Goal: Information Seeking & Learning: Learn about a topic

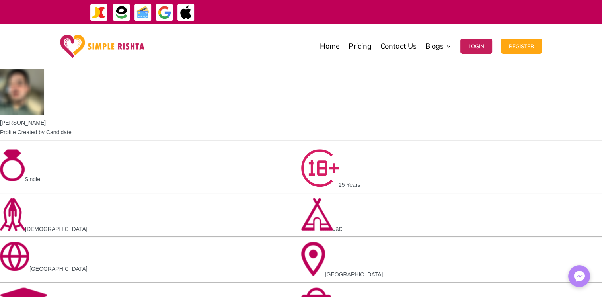
scroll to position [716, 0]
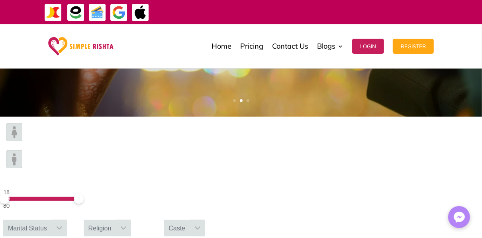
scroll to position [219, 0]
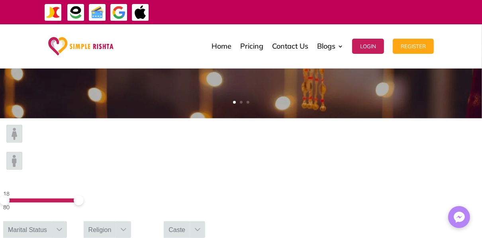
type input "**********"
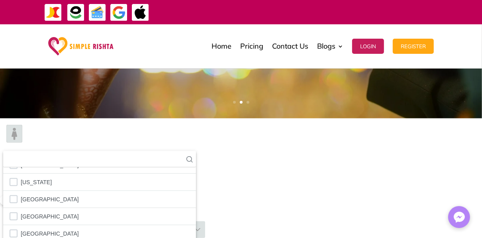
scroll to position [2820, 0]
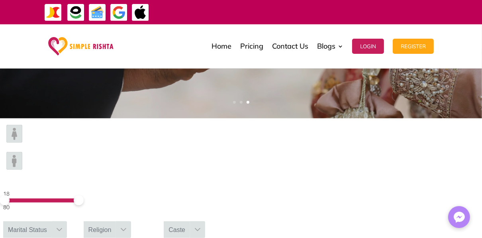
click at [116, 221] on div "Religion" at bounding box center [100, 229] width 33 height 17
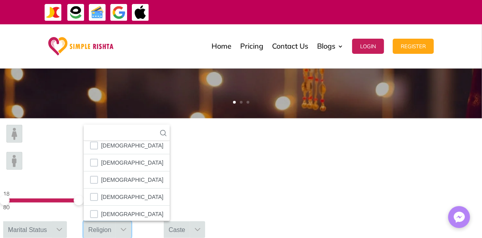
scroll to position [42, 0]
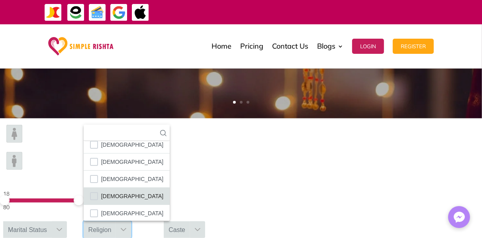
click at [170, 187] on li "[DEMOGRAPHIC_DATA]" at bounding box center [127, 195] width 86 height 17
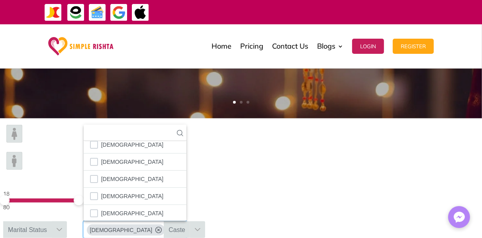
click at [67, 221] on div at bounding box center [59, 229] width 15 height 17
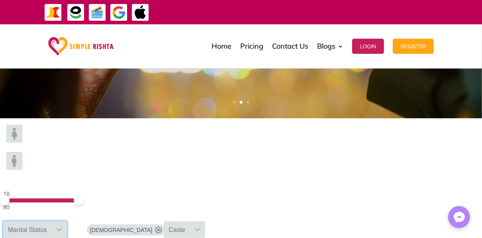
type input "*"
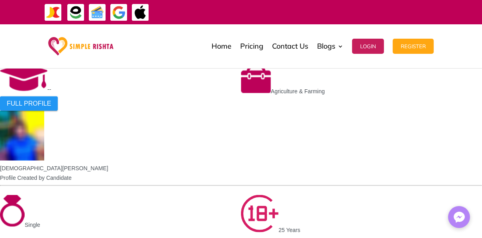
scroll to position [691, 0]
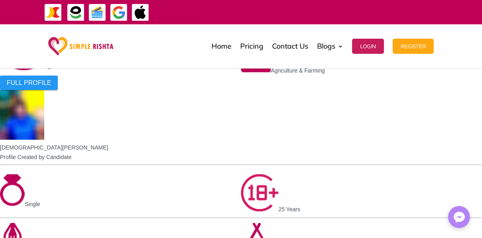
type input "**********"
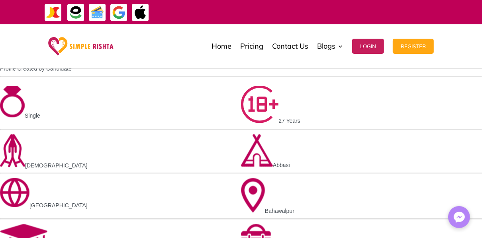
scroll to position [780, 0]
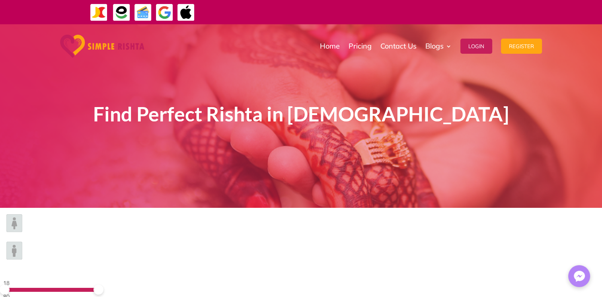
type input "****"
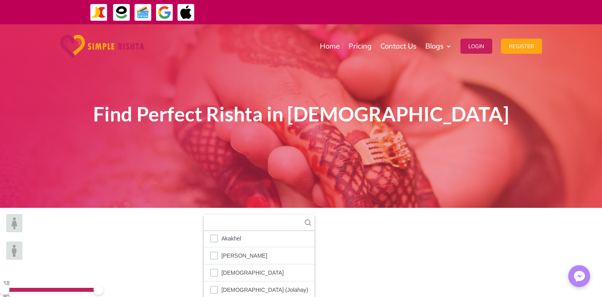
scroll to position [104, 0]
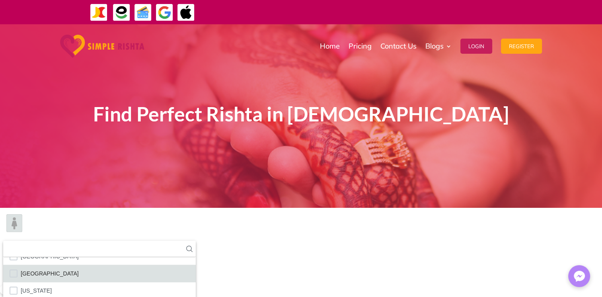
scroll to position [2882, 0]
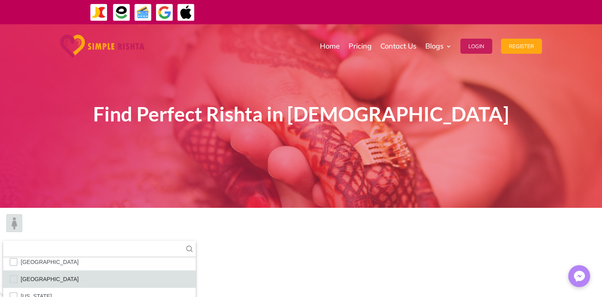
click at [79, 274] on span "[GEOGRAPHIC_DATA]" at bounding box center [50, 279] width 58 height 10
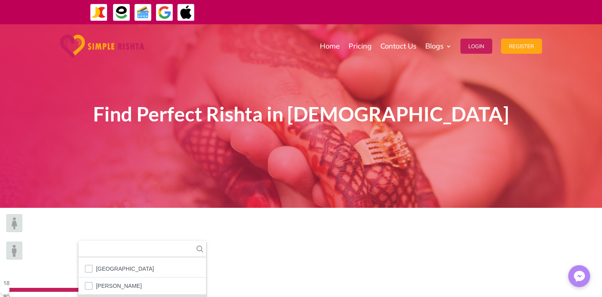
scroll to position [9, 0]
click at [203, 246] on icon at bounding box center [200, 249] width 6 height 6
click at [125, 289] on span "Bahawalpur" at bounding box center [110, 294] width 29 height 10
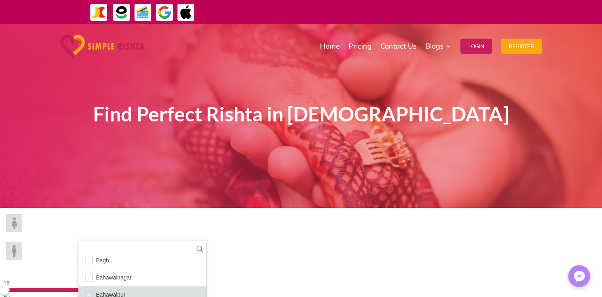
click at [125, 289] on span "Bahawalpur" at bounding box center [110, 294] width 29 height 10
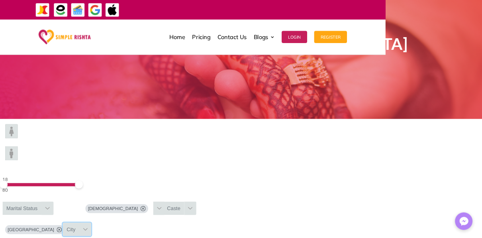
scroll to position [0, 0]
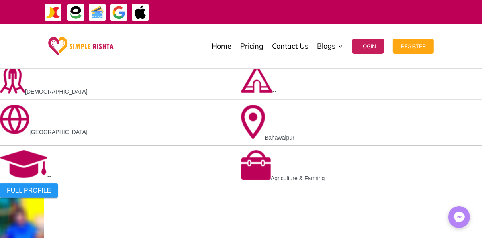
scroll to position [488, 0]
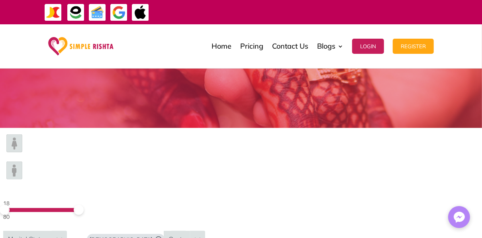
scroll to position [106, 0]
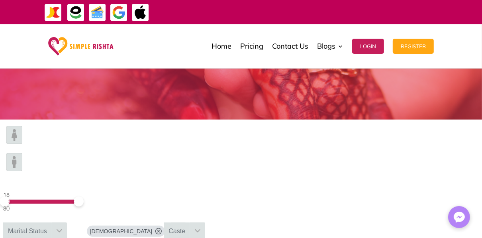
click at [67, 222] on div at bounding box center [59, 230] width 15 height 17
drag, startPoint x: 168, startPoint y: 147, endPoint x: 127, endPoint y: 149, distance: 40.3
click at [127, 149] on form "18 80 Marital Status **** No results found No results found No available option…" at bounding box center [241, 195] width 482 height 152
click at [52, 222] on div "Marital Status" at bounding box center [27, 230] width 49 height 17
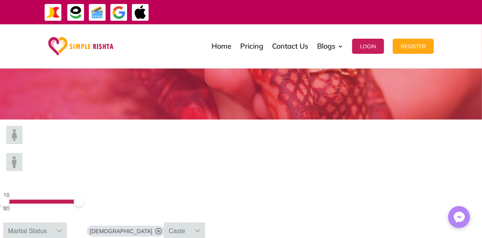
drag, startPoint x: 153, startPoint y: 150, endPoint x: 124, endPoint y: 148, distance: 29.1
click at [124, 148] on form "18 80 Marital Status **** No results found No results found No available option…" at bounding box center [241, 195] width 482 height 152
click at [52, 222] on div "Marital Status" at bounding box center [27, 230] width 49 height 17
drag, startPoint x: 148, startPoint y: 151, endPoint x: 130, endPoint y: 150, distance: 18.3
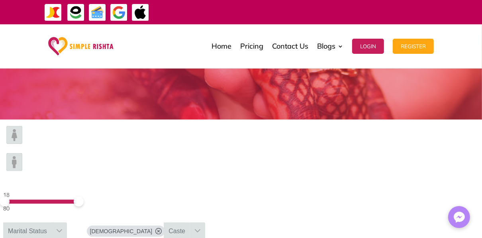
type input "******"
click at [213, 157] on div "18 80 Marital Status ****** No results found No results found No available opti…" at bounding box center [241, 195] width 482 height 152
click at [52, 222] on div "Marital Status" at bounding box center [27, 230] width 49 height 17
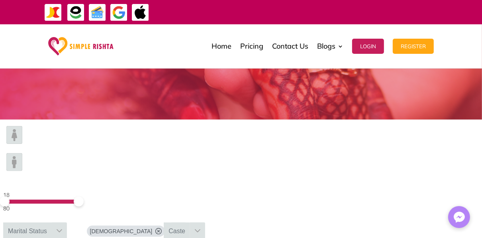
drag, startPoint x: 156, startPoint y: 146, endPoint x: 115, endPoint y: 150, distance: 40.8
click at [115, 150] on div "18 80 Marital Status ****** No results found No results found No available opti…" at bounding box center [241, 195] width 482 height 152
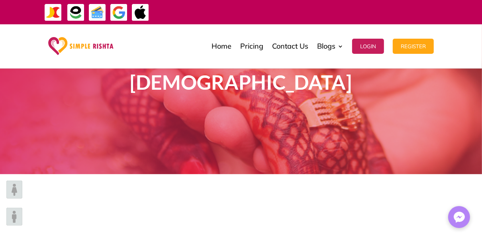
scroll to position [51, 0]
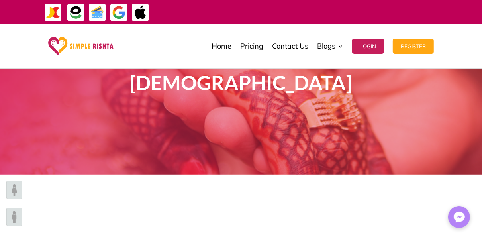
drag, startPoint x: 184, startPoint y: 203, endPoint x: 119, endPoint y: 192, distance: 66.6
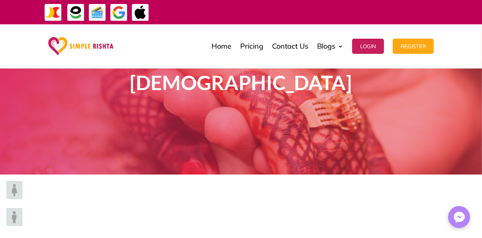
drag, startPoint x: 163, startPoint y: 201, endPoint x: 112, endPoint y: 198, distance: 51.4
drag, startPoint x: 148, startPoint y: 202, endPoint x: 129, endPoint y: 205, distance: 19.4
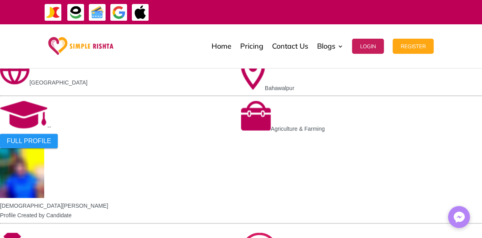
scroll to position [522, 0]
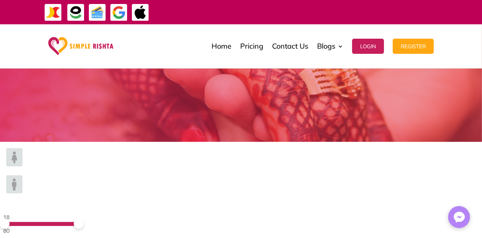
scroll to position [140, 0]
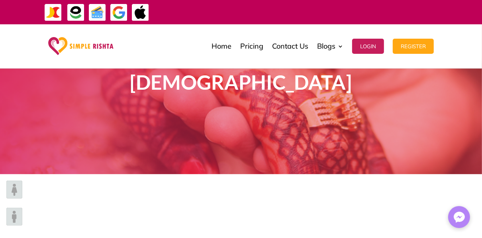
scroll to position [51, 0]
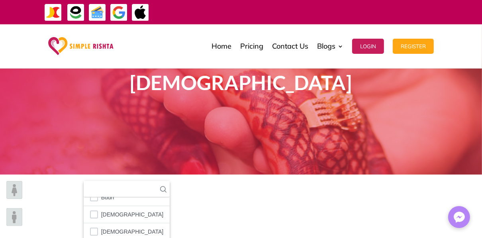
scroll to position [45, 0]
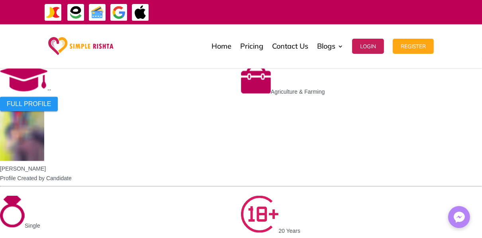
scroll to position [561, 0]
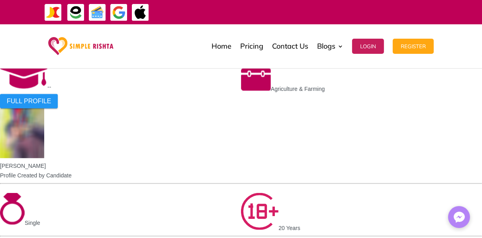
type input "******"
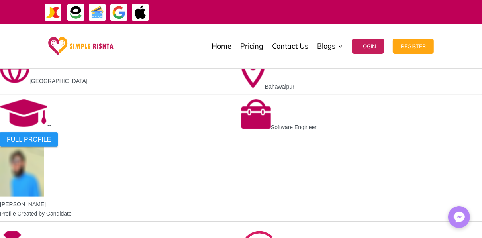
scroll to position [535, 0]
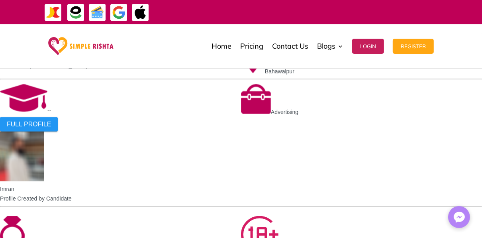
scroll to position [535, 0]
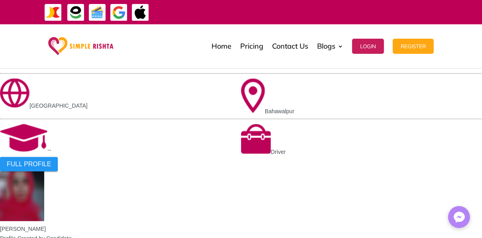
scroll to position [500, 0]
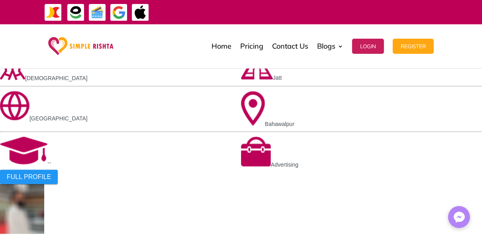
scroll to position [510, 0]
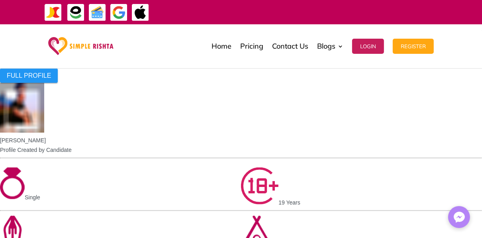
scroll to position [612, 0]
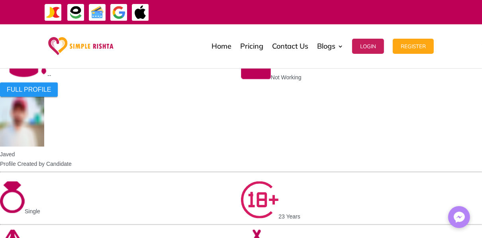
scroll to position [564, 0]
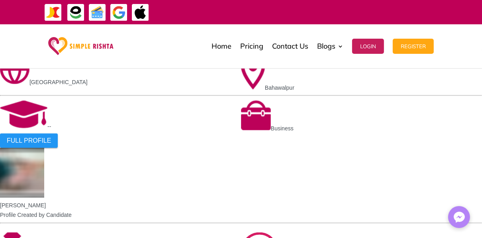
scroll to position [523, 0]
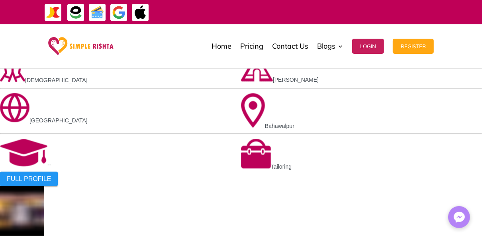
scroll to position [484, 0]
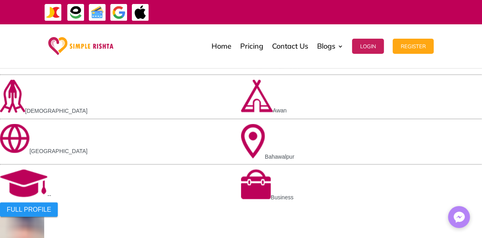
scroll to position [497, 0]
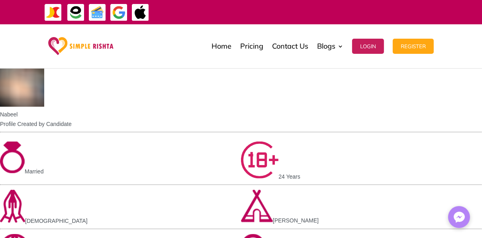
scroll to position [625, 0]
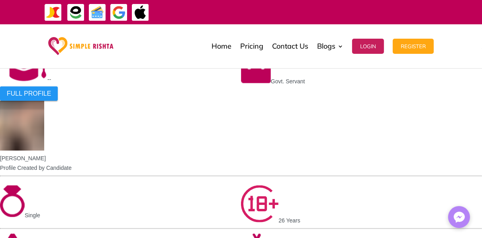
scroll to position [599, 0]
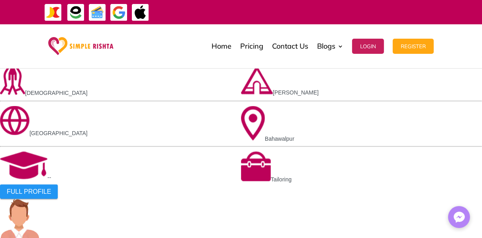
scroll to position [484, 0]
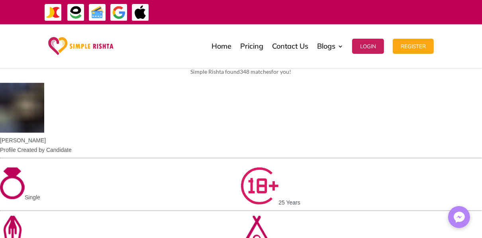
scroll to position [328, 0]
